Goal: Complete application form

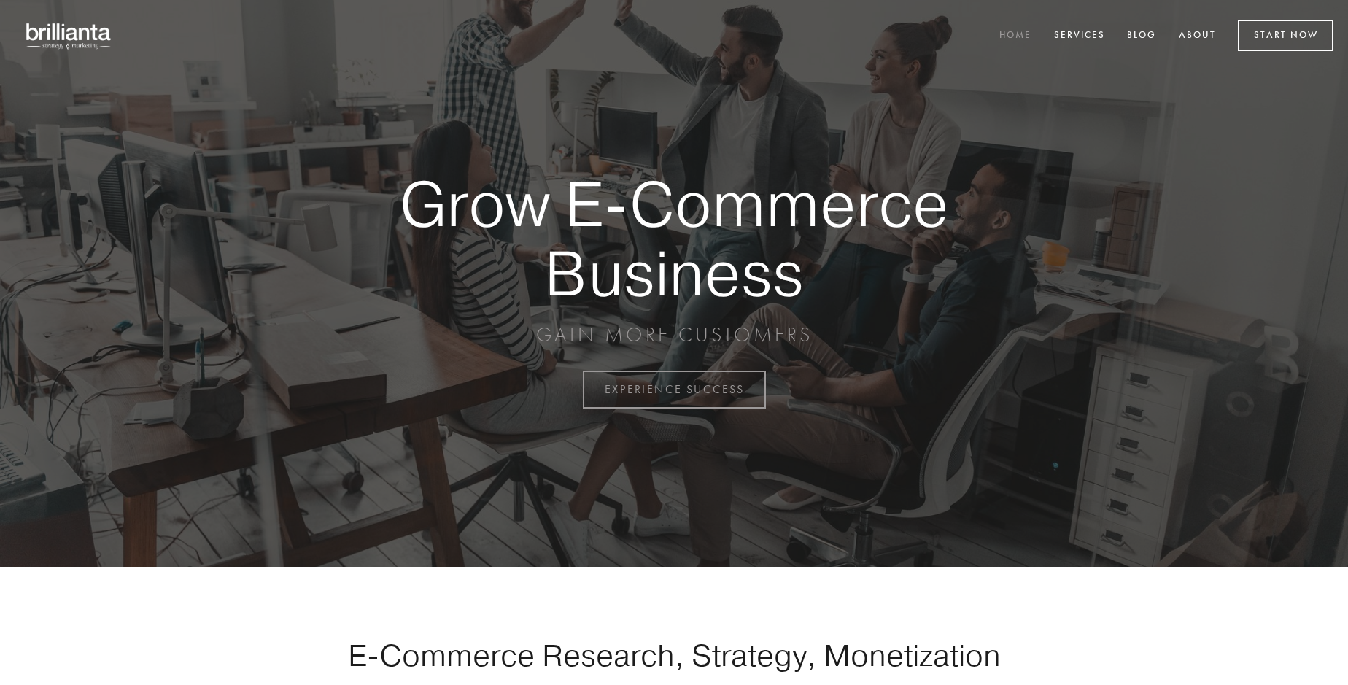
scroll to position [3823, 0]
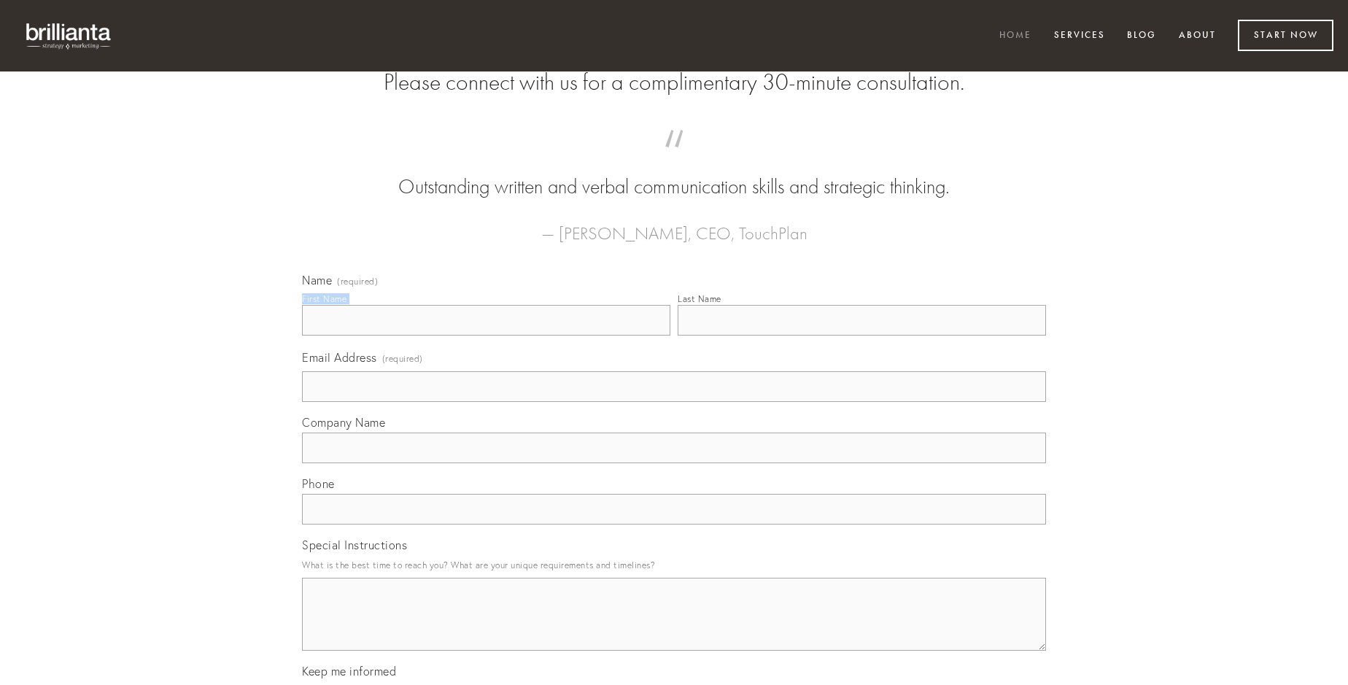
type input "[PERSON_NAME]"
click at [861, 336] on input "Last Name" at bounding box center [862, 320] width 368 height 31
type input "[PERSON_NAME]"
click at [674, 402] on input "Email Address (required)" at bounding box center [674, 386] width 744 height 31
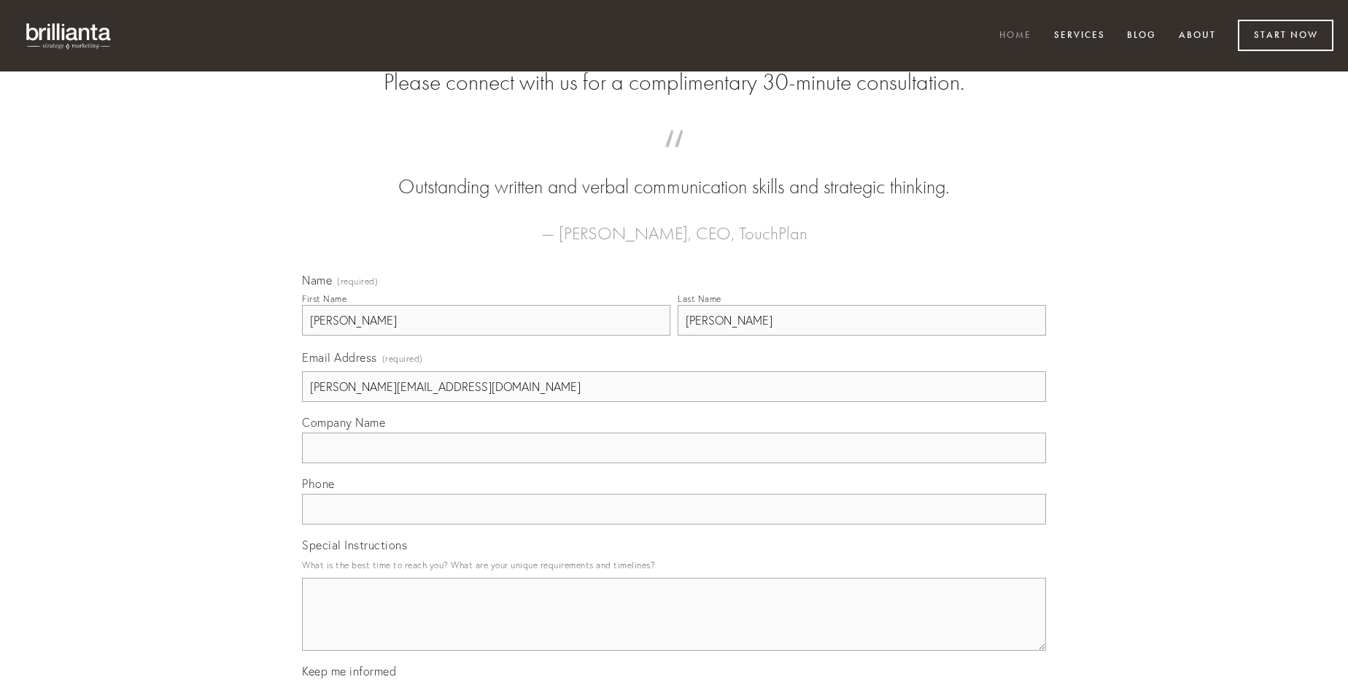
type input "[PERSON_NAME][EMAIL_ADDRESS][DOMAIN_NAME]"
click at [674, 463] on input "Company Name" at bounding box center [674, 448] width 744 height 31
type input "caelum"
click at [674, 524] on input "text" at bounding box center [674, 509] width 744 height 31
click at [674, 627] on textarea "Special Instructions" at bounding box center [674, 614] width 744 height 73
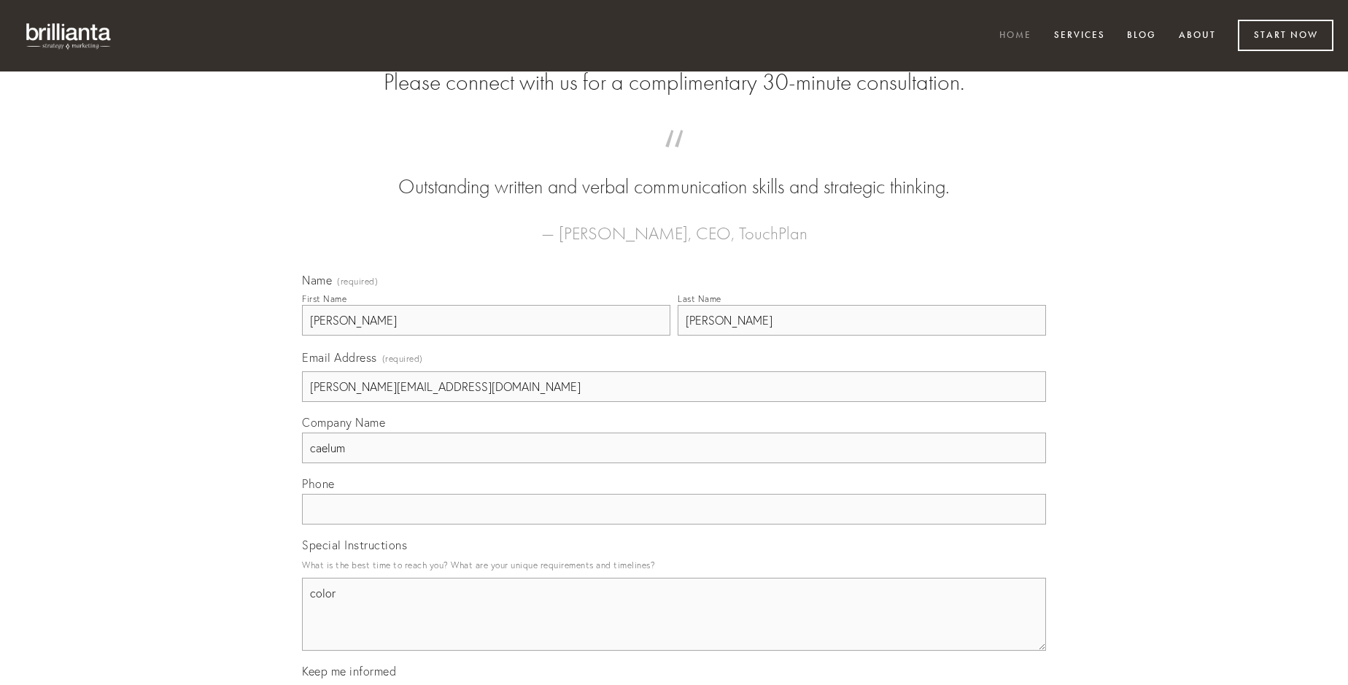
type textarea "color"
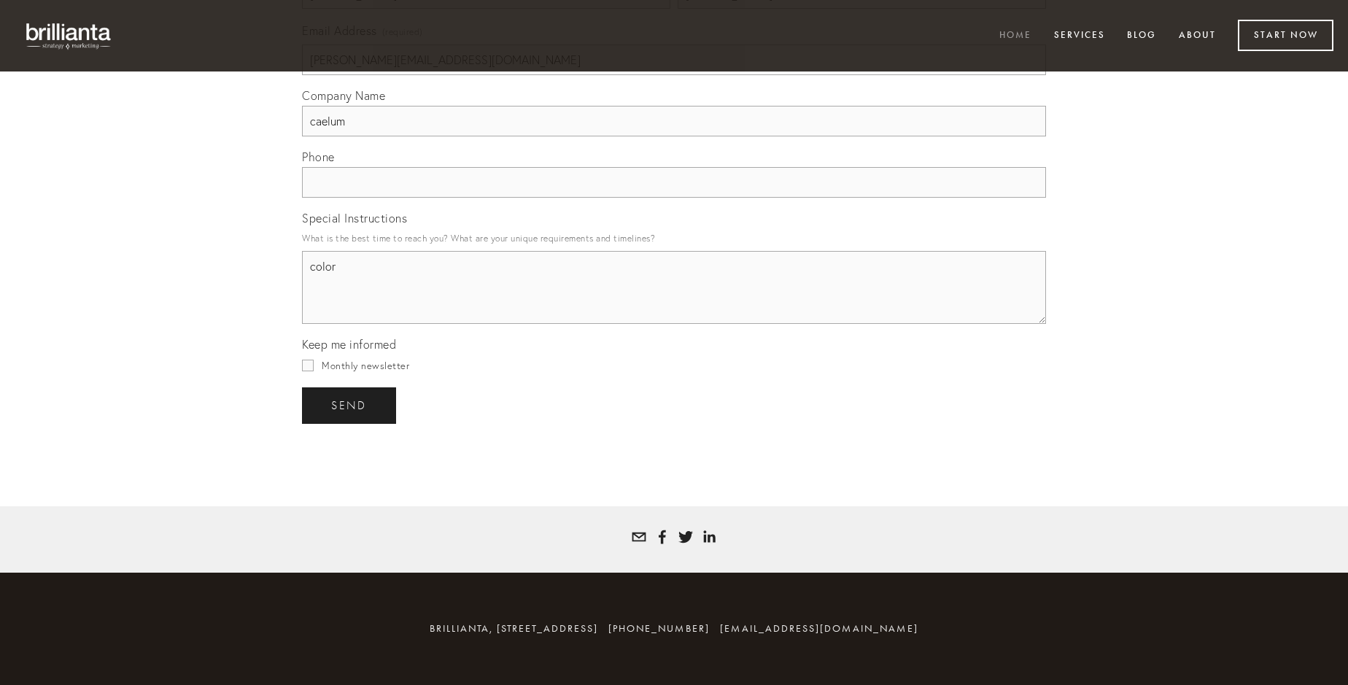
click at [350, 405] on span "send" at bounding box center [349, 405] width 36 height 13
